Goal: Answer question/provide support

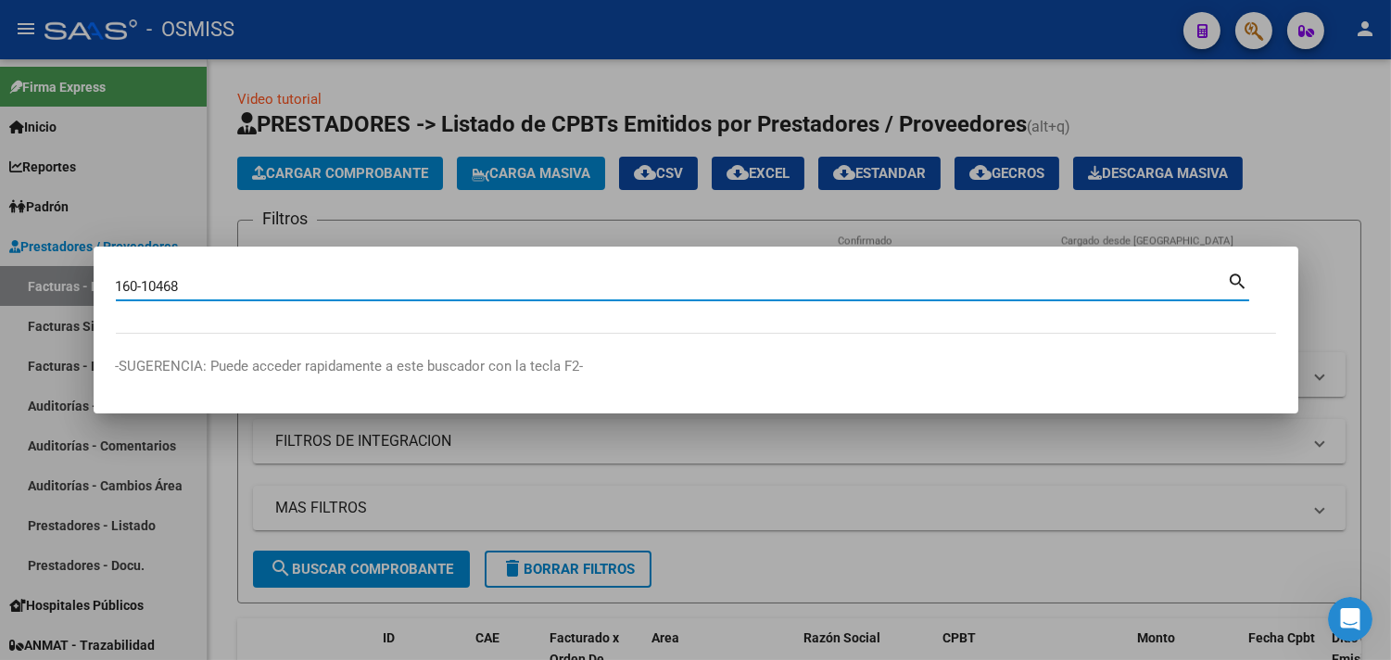
type input "160-10468"
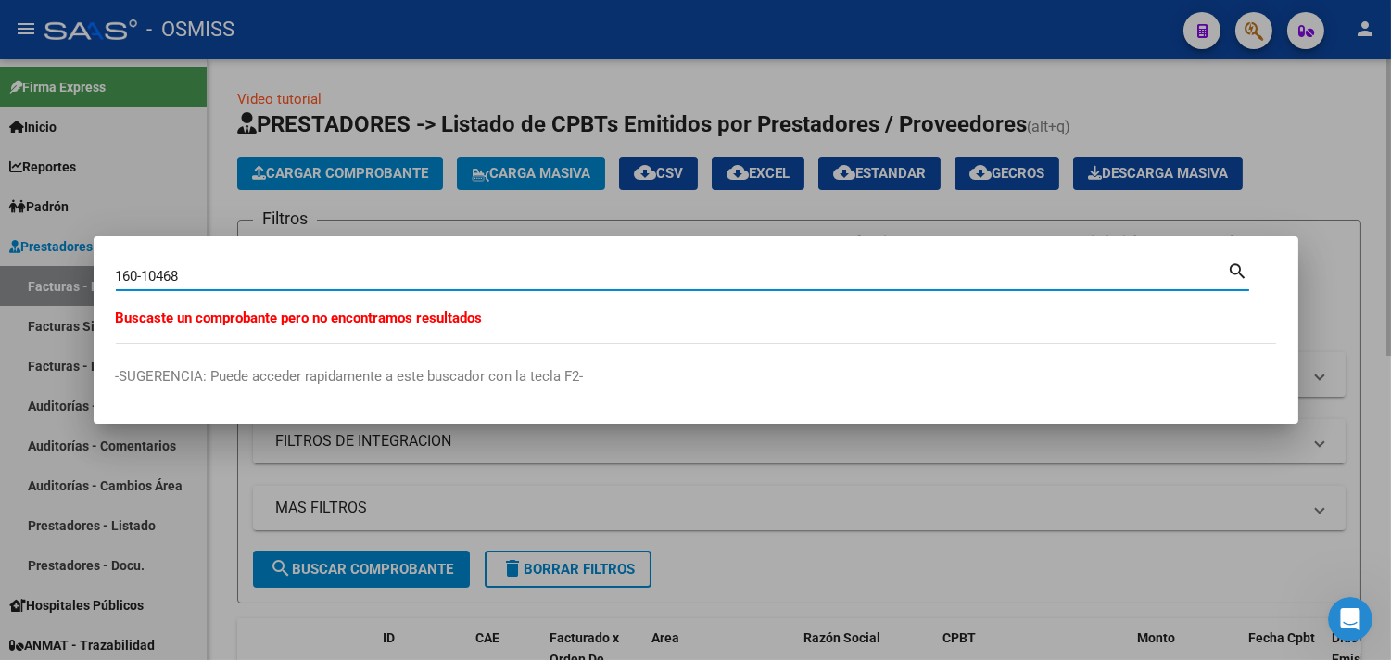
click at [222, 96] on div at bounding box center [695, 330] width 1391 height 660
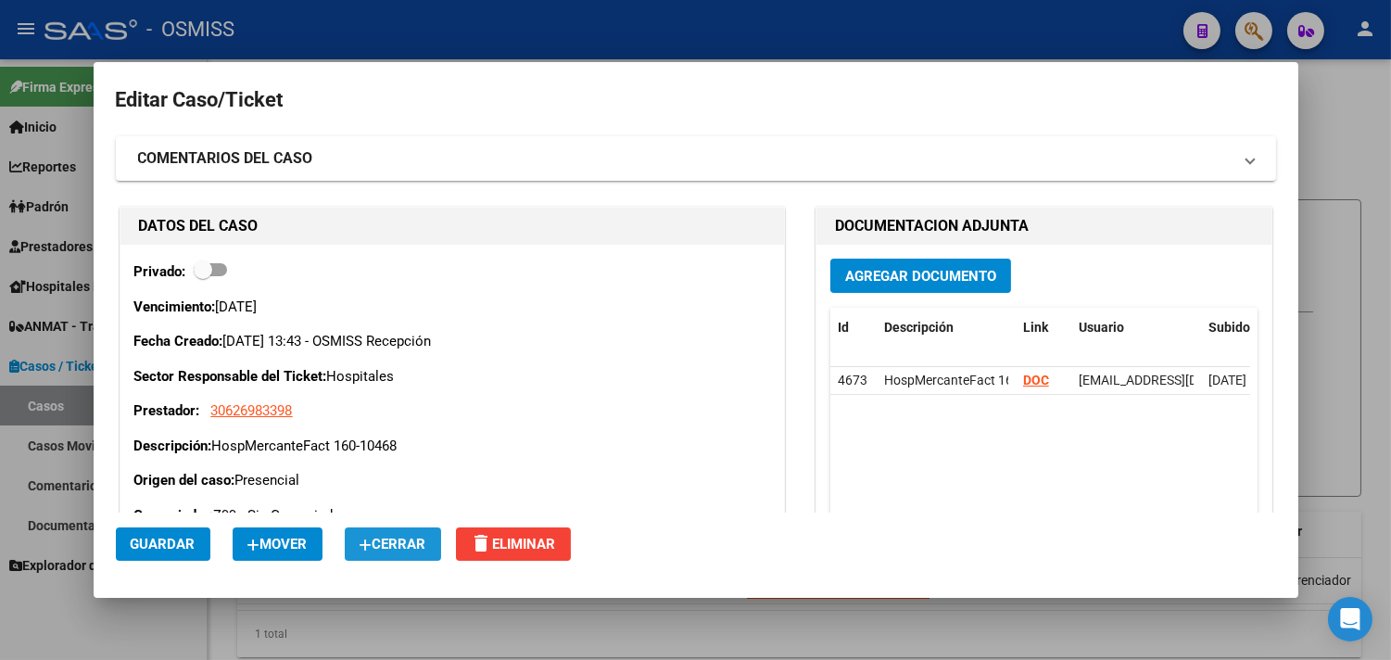
click at [426, 540] on span "Cerrar" at bounding box center [393, 544] width 67 height 17
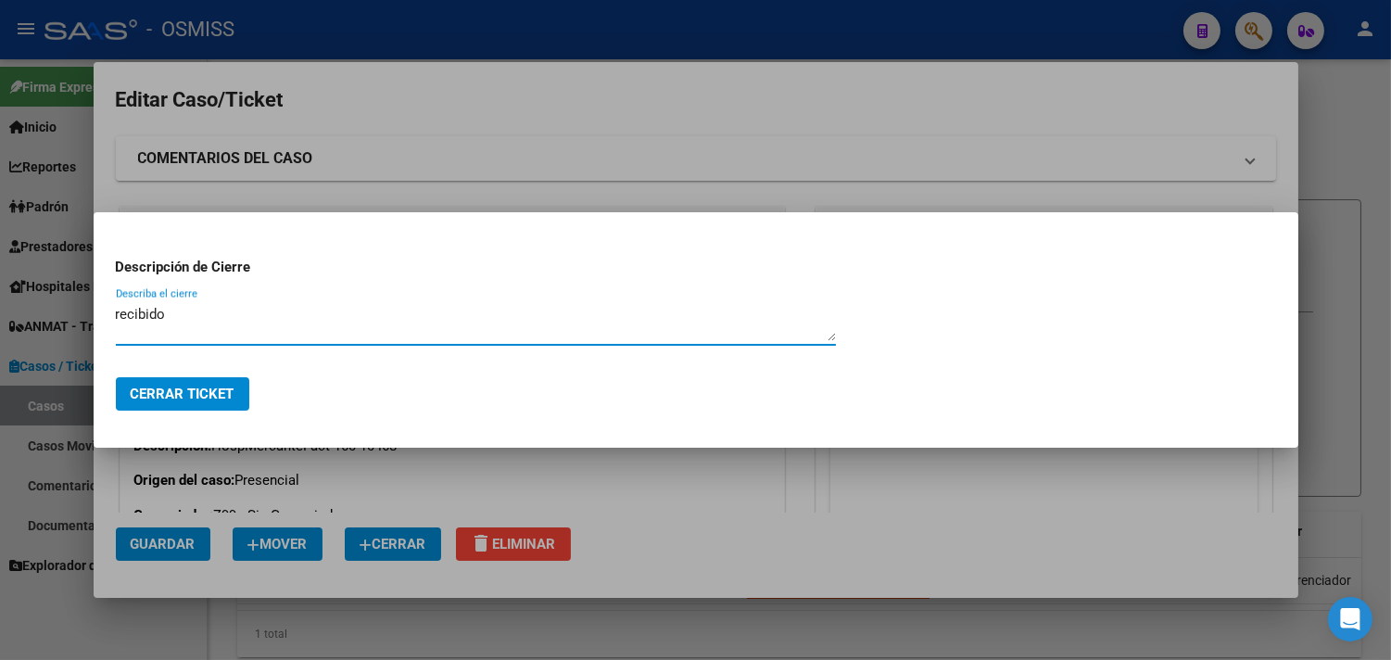
type textarea "recibido"
click at [213, 385] on button "Cerrar Ticket" at bounding box center [182, 393] width 133 height 33
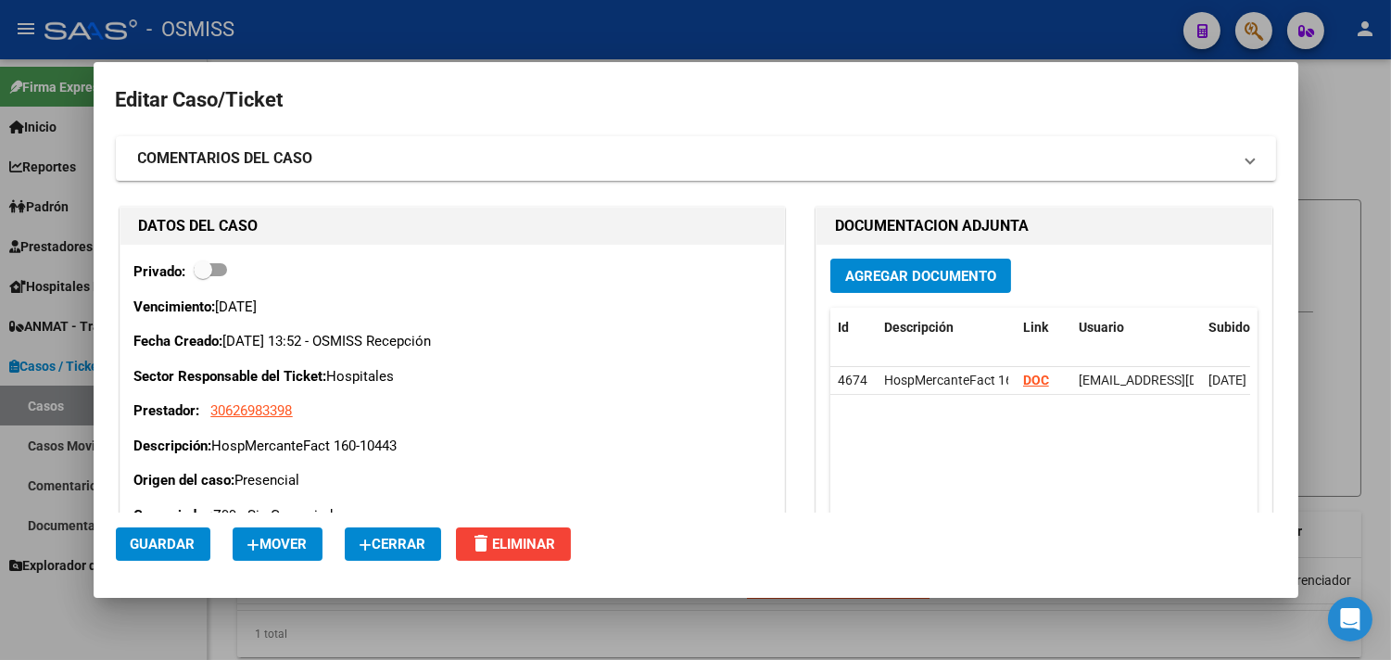
click at [404, 539] on span "Cerrar" at bounding box center [393, 544] width 67 height 17
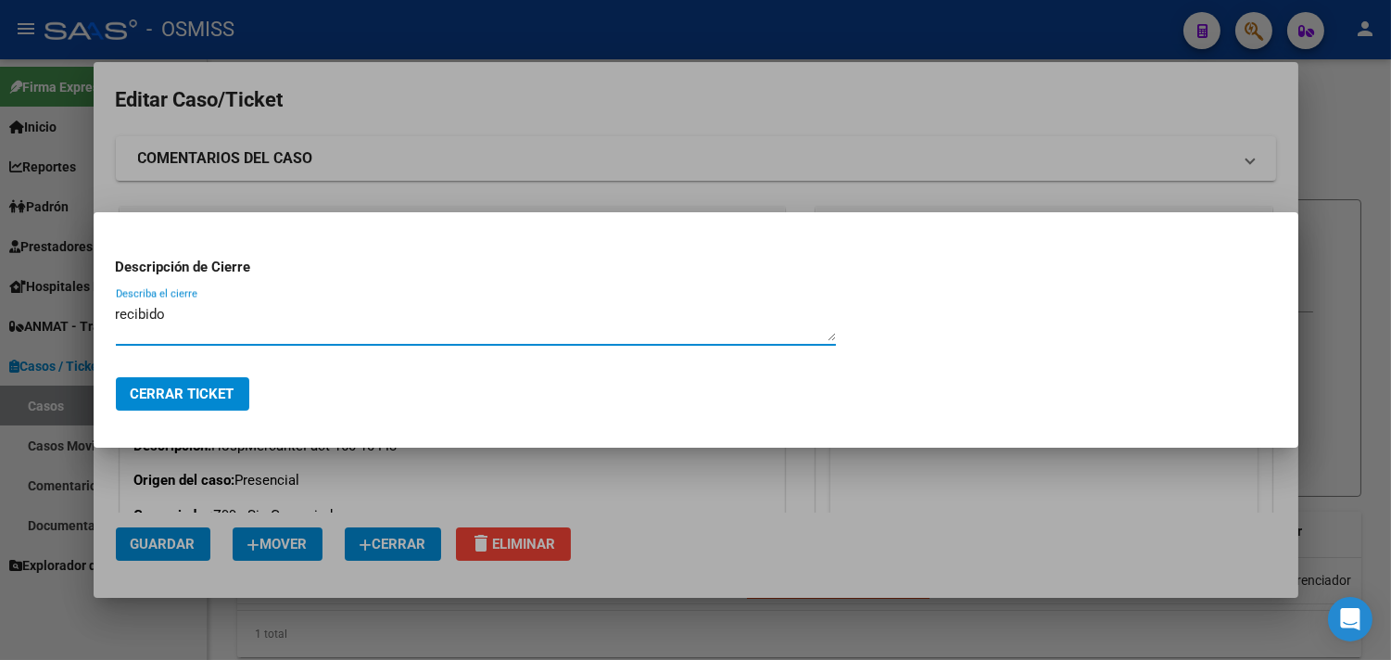
type textarea "recibido"
click at [223, 394] on span "Cerrar Ticket" at bounding box center [183, 394] width 104 height 17
